Goal: Task Accomplishment & Management: Complete application form

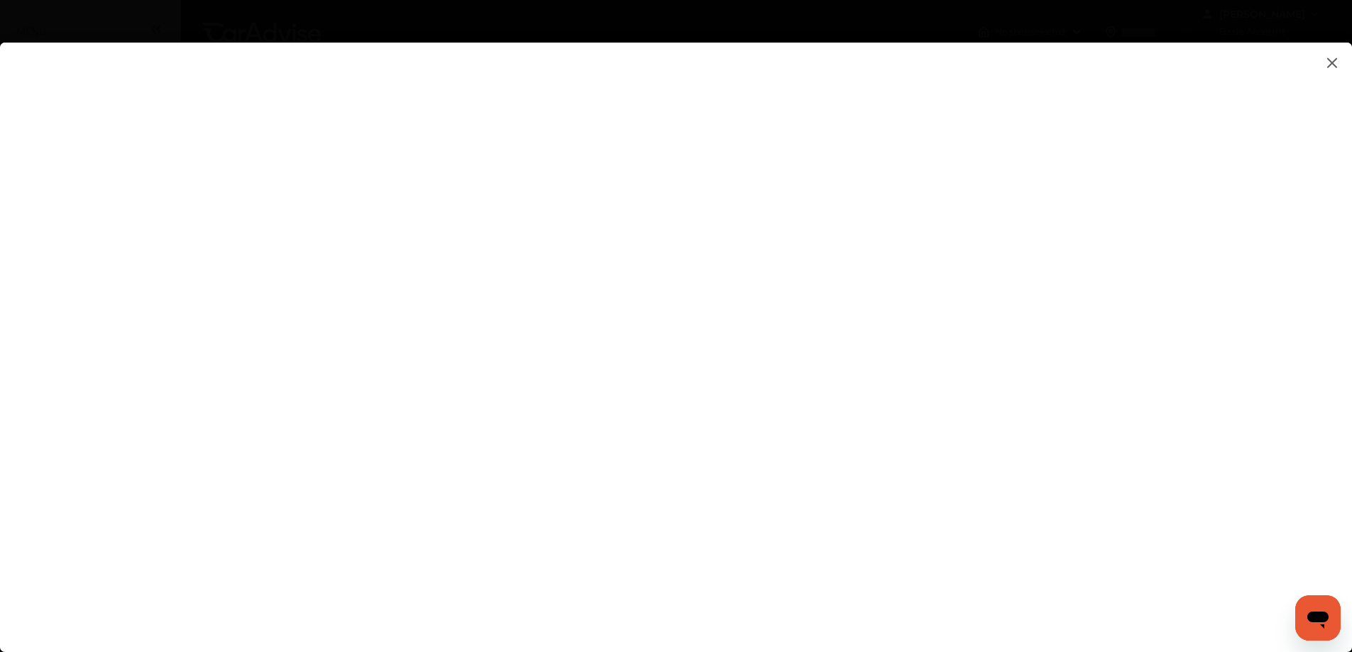
click at [852, 423] on flutter-view at bounding box center [676, 333] width 1352 height 581
type input "**********"
click at [1111, 449] on flutter-view at bounding box center [676, 333] width 1352 height 581
click at [1123, 437] on flutter-view at bounding box center [676, 333] width 1352 height 581
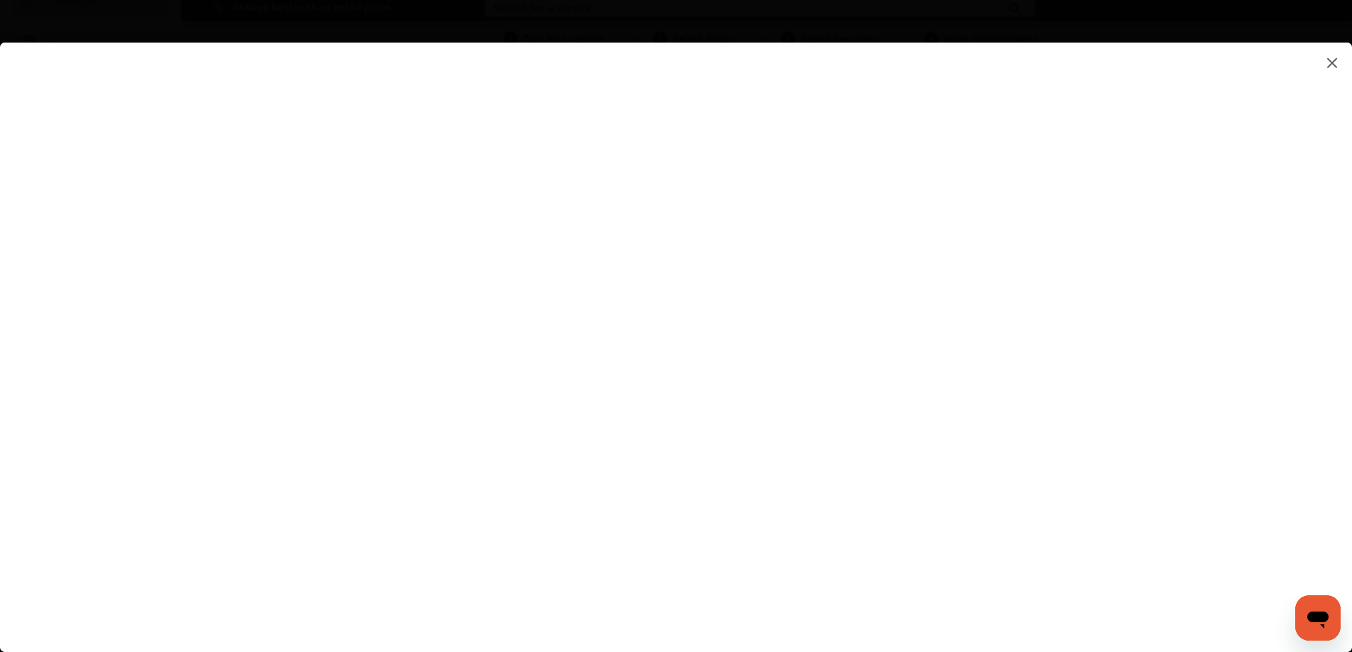
click at [993, 389] on flutter-view at bounding box center [676, 333] width 1352 height 581
type textarea "**********"
click at [966, 437] on flutter-view at bounding box center [676, 333] width 1352 height 581
click at [1125, 443] on flutter-view at bounding box center [676, 333] width 1352 height 581
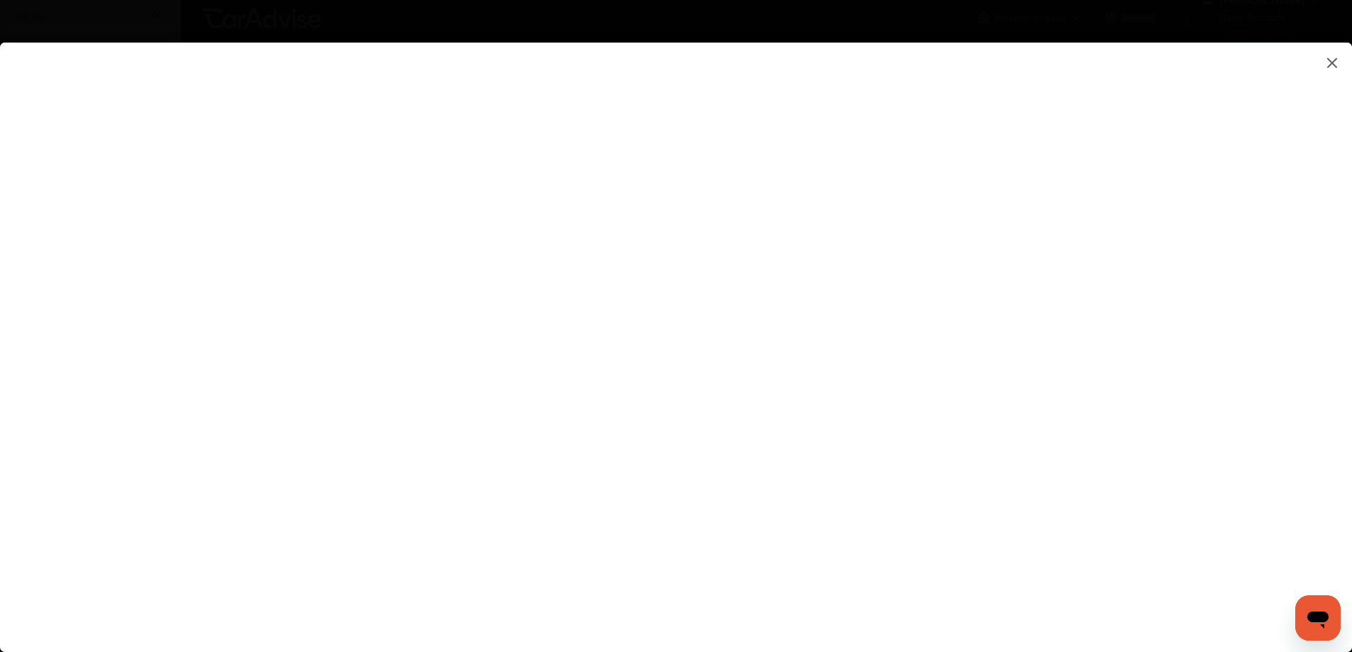
scroll to position [0, 0]
click at [805, 534] on flutter-view at bounding box center [676, 333] width 1352 height 581
click at [837, 571] on flutter-view at bounding box center [676, 333] width 1352 height 581
